Goal: Find specific page/section: Find specific page/section

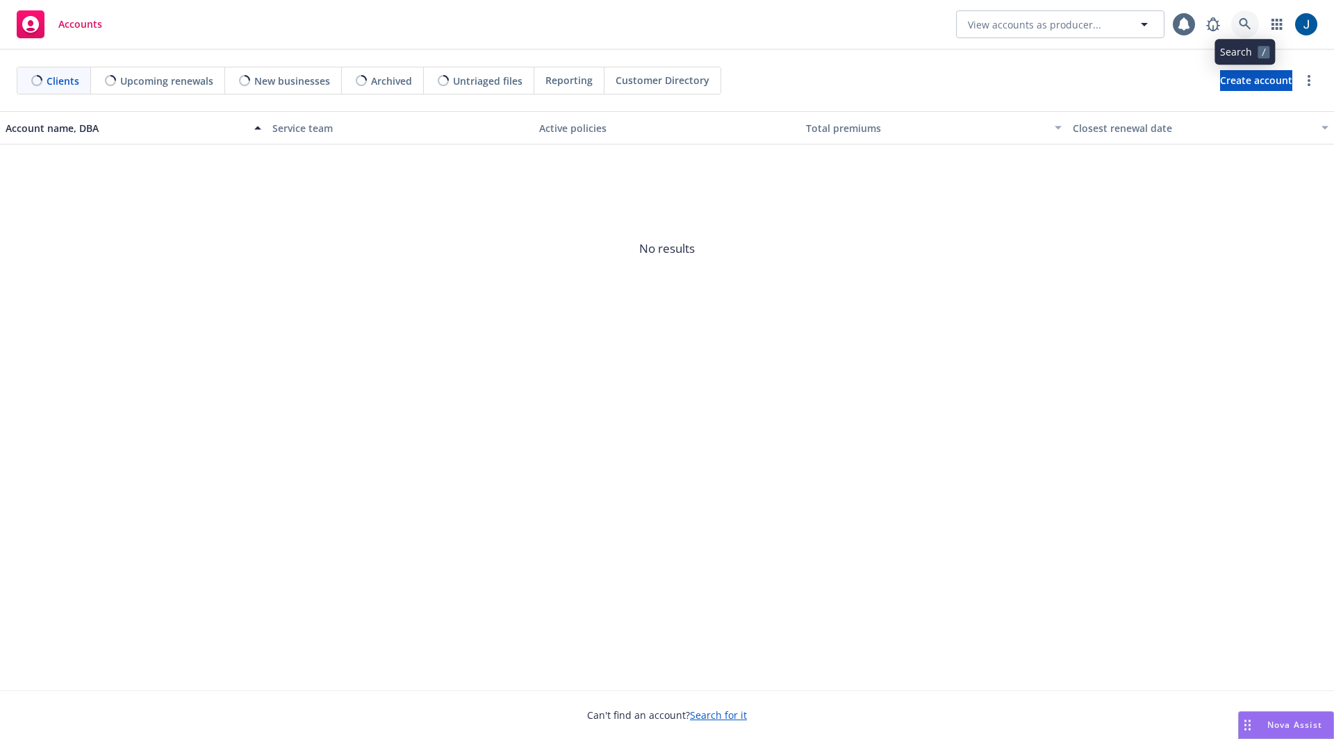
click at [1241, 22] on icon at bounding box center [1244, 24] width 13 height 13
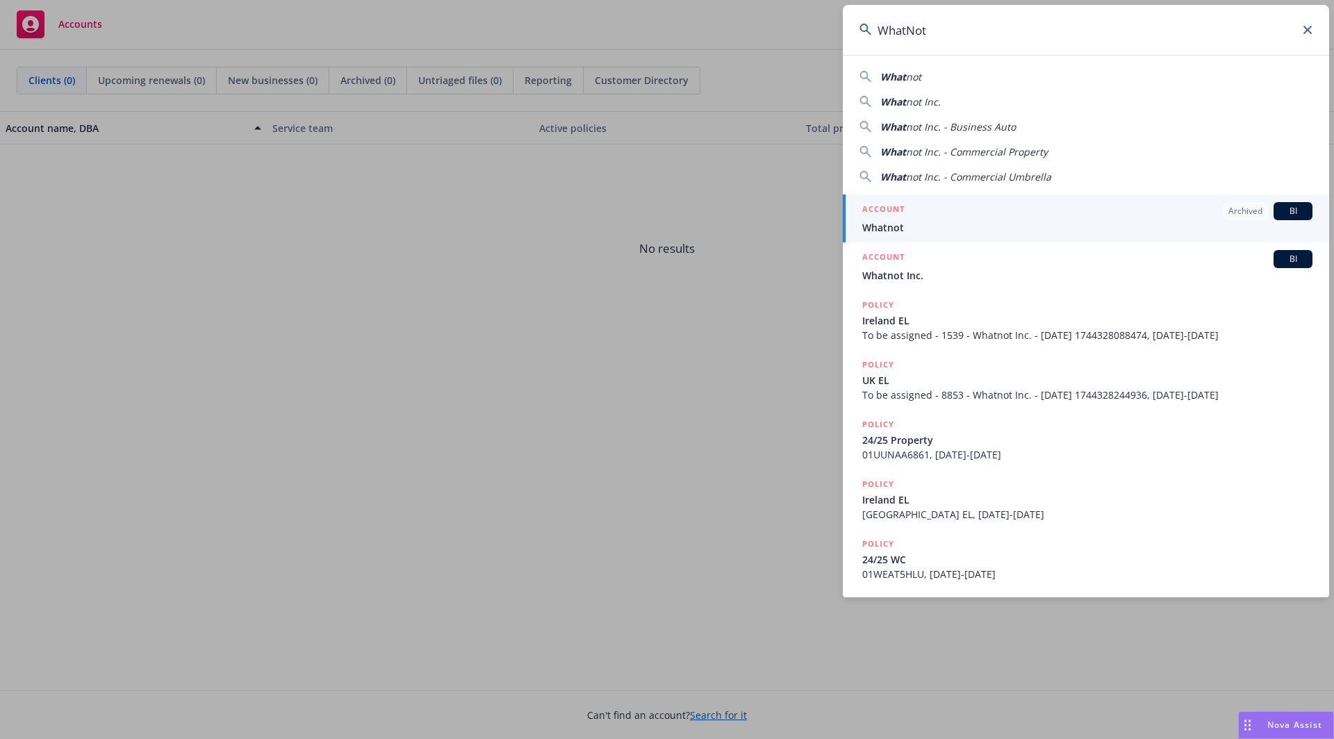
type input "WhatNot"
click at [949, 220] on span "Whatnot" at bounding box center [1087, 227] width 450 height 15
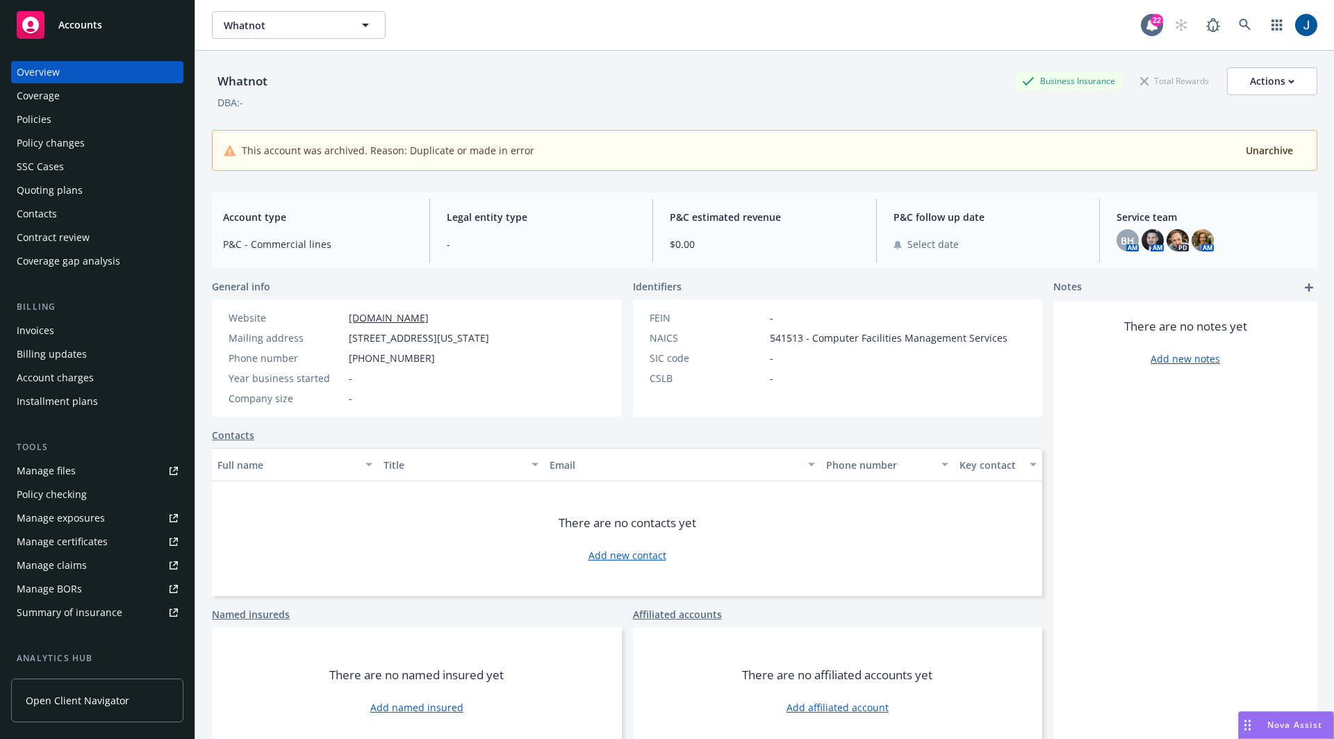
click at [54, 116] on div "Policies" at bounding box center [97, 119] width 161 height 22
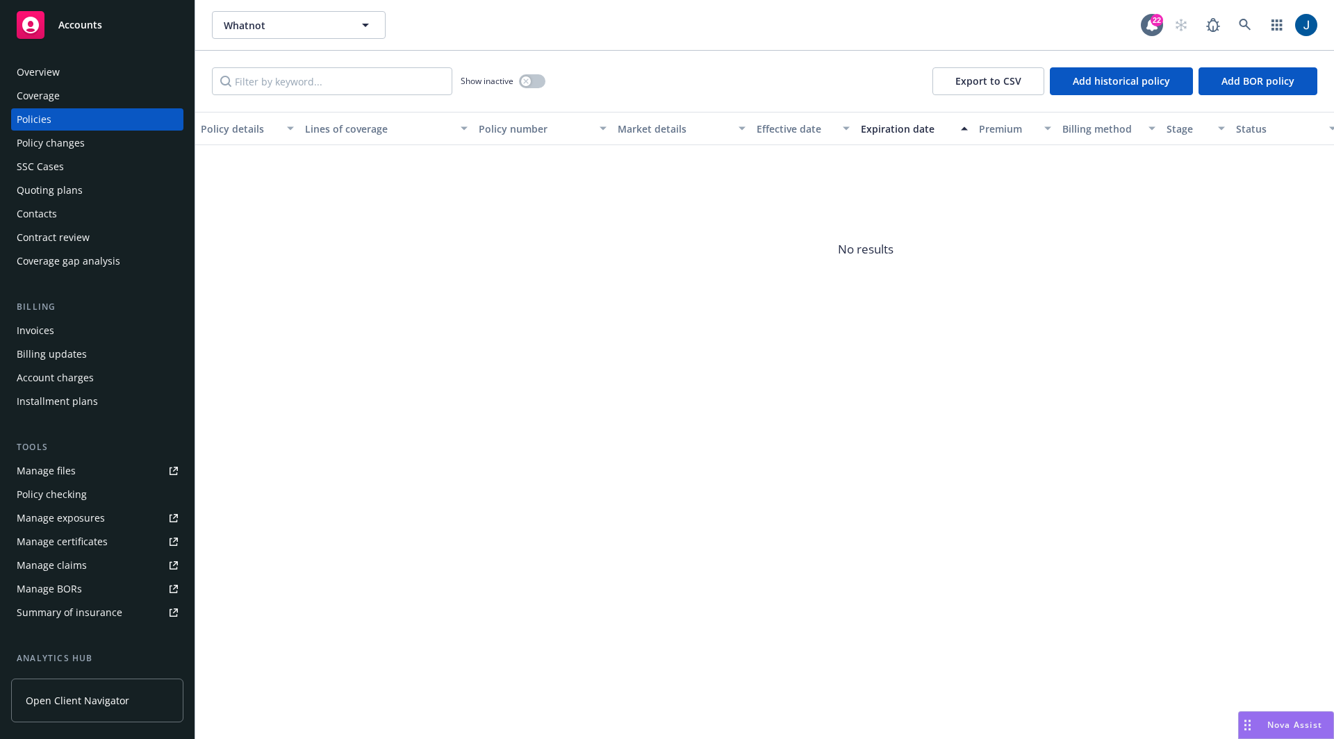
click at [54, 66] on div "Overview" at bounding box center [38, 72] width 43 height 22
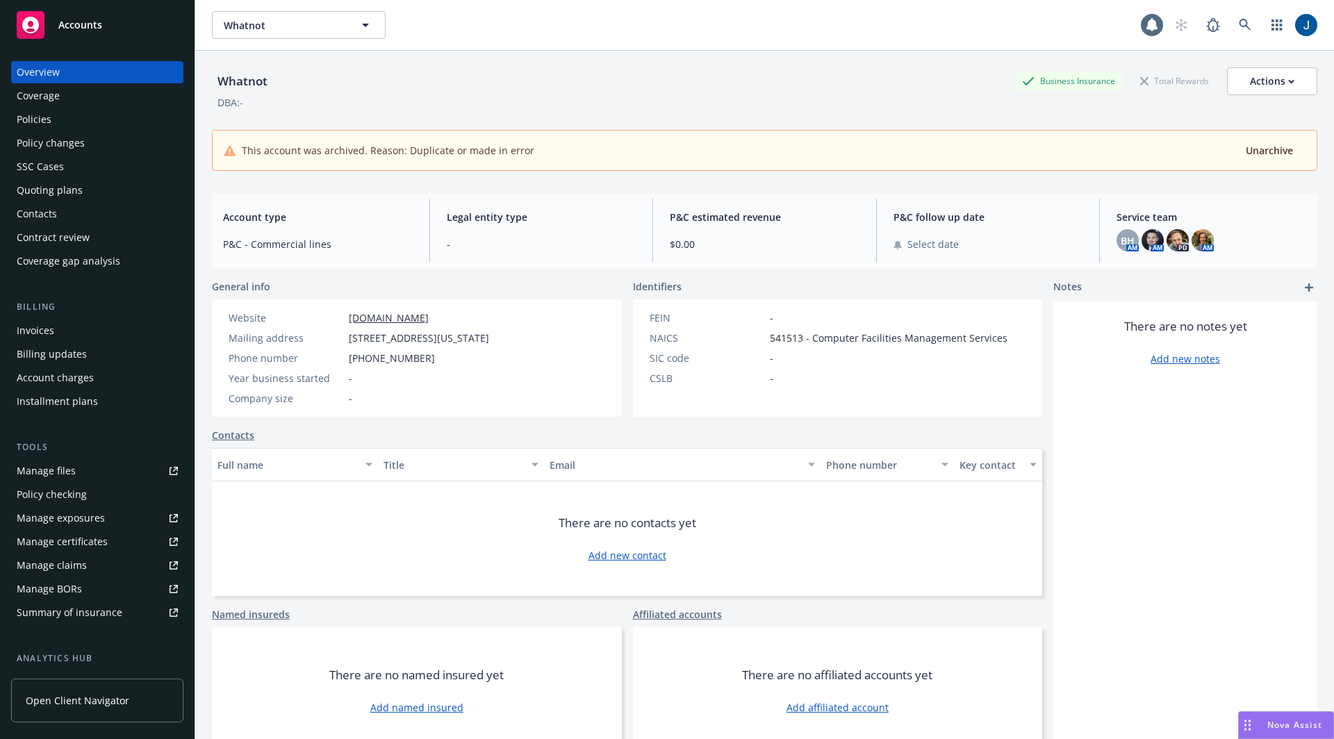
click at [47, 121] on div "Policies" at bounding box center [34, 119] width 35 height 22
click at [1238, 21] on icon at bounding box center [1244, 25] width 12 height 12
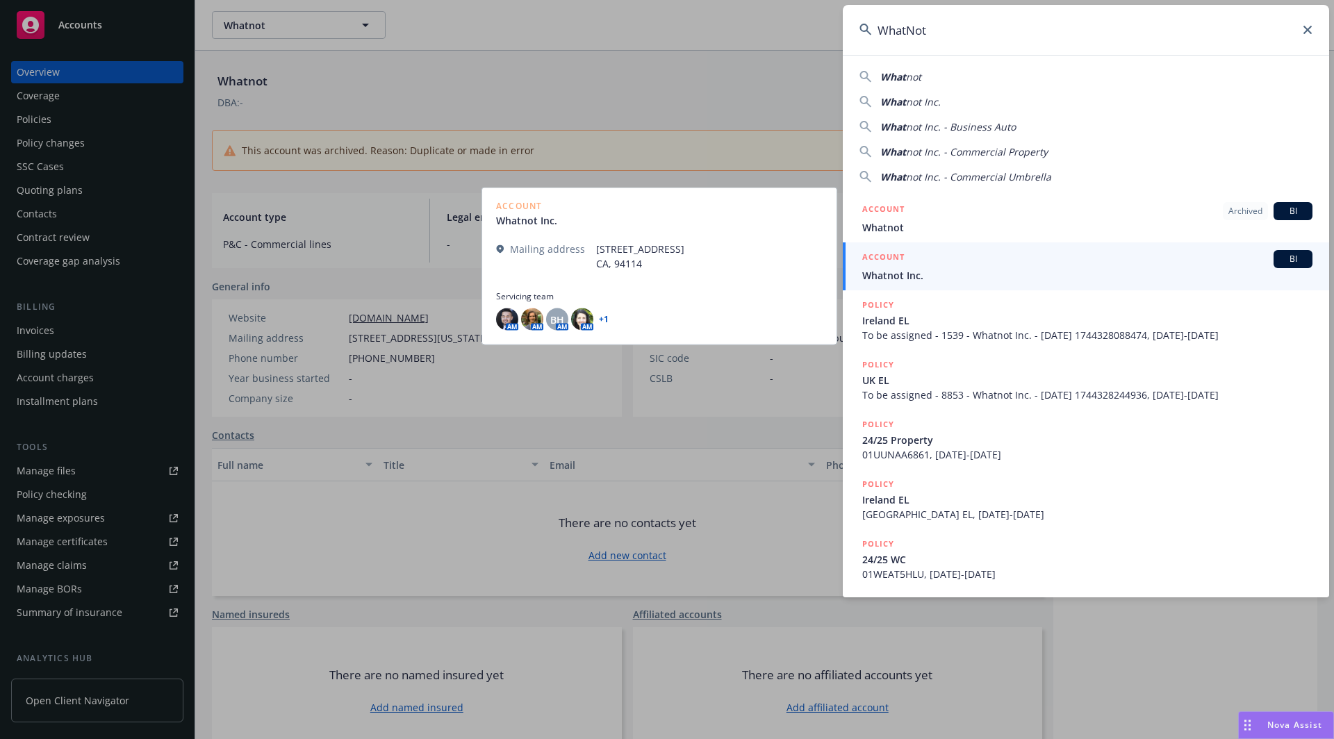
type input "WhatNot"
click at [915, 279] on span "Whatnot Inc." at bounding box center [1087, 275] width 450 height 15
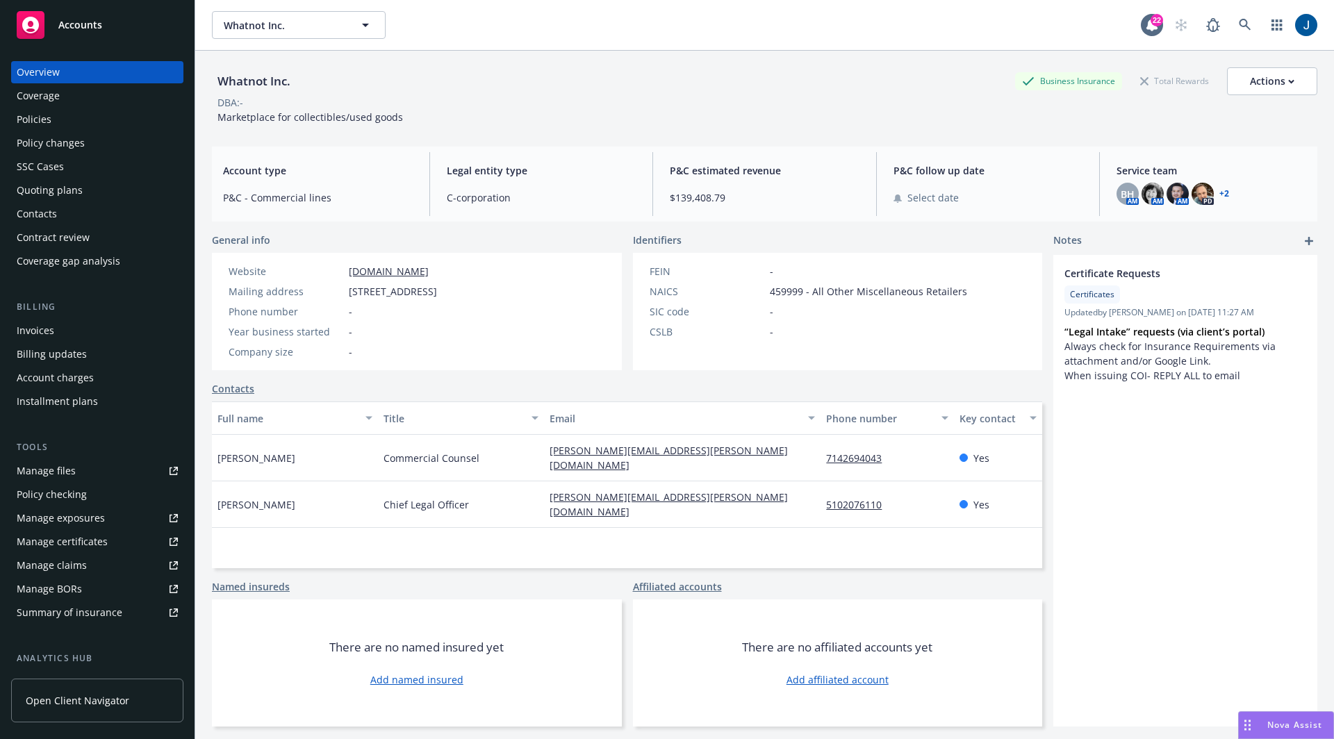
click at [22, 115] on div "Policies" at bounding box center [34, 119] width 35 height 22
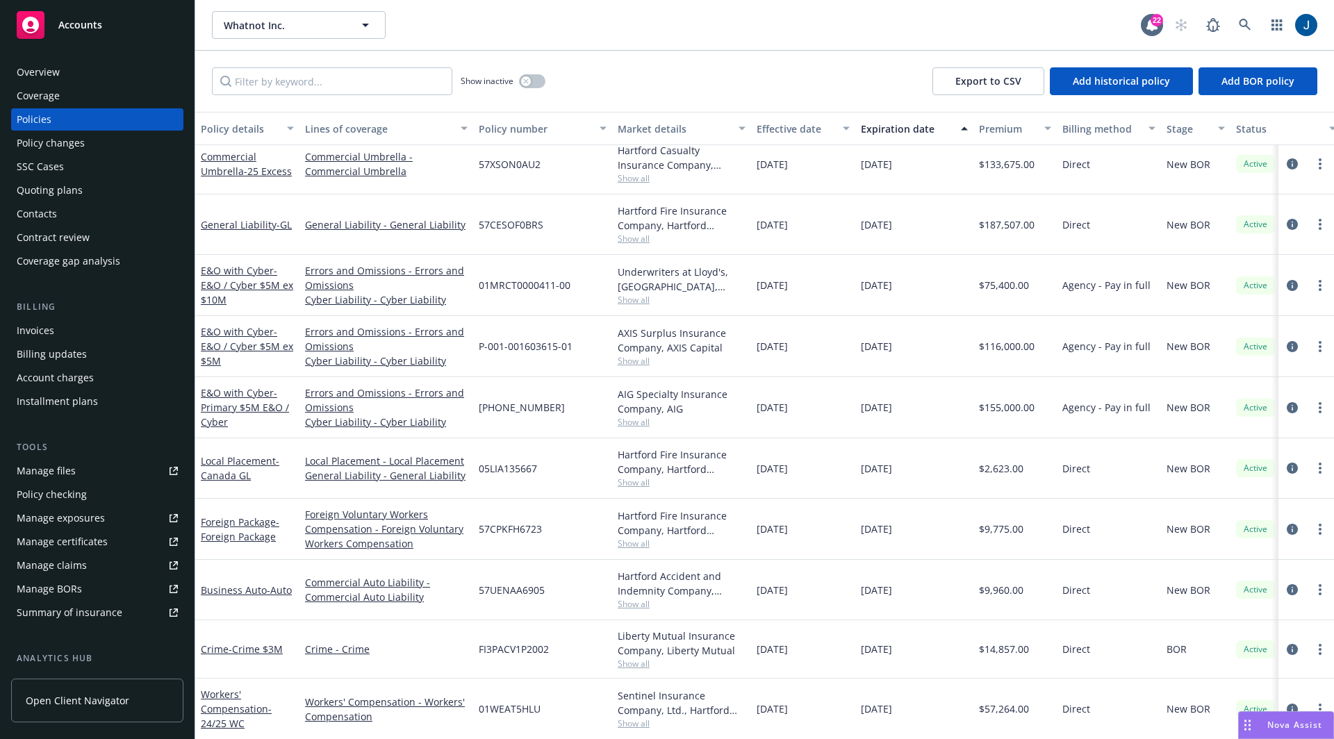
scroll to position [484, 0]
